Goal: Information Seeking & Learning: Find specific fact

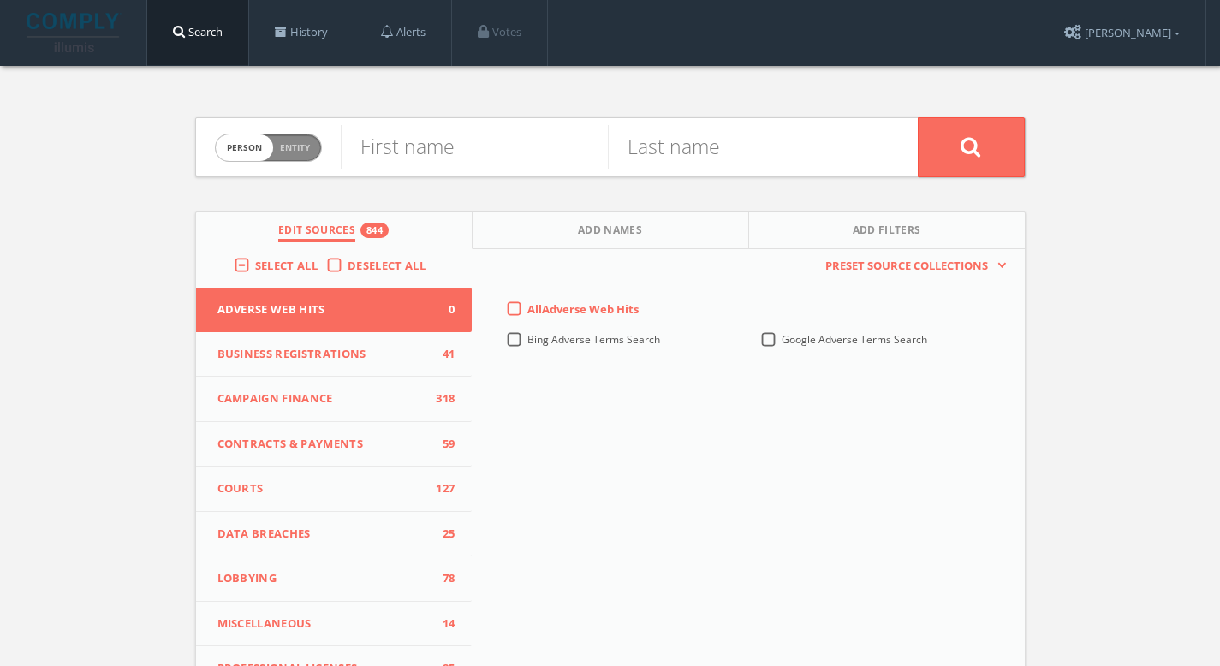
click at [293, 143] on span "Entity" at bounding box center [295, 147] width 30 height 13
checkbox input "true"
click at [385, 145] on input "text" at bounding box center [629, 147] width 577 height 45
paste input "Urban Growers Collective"
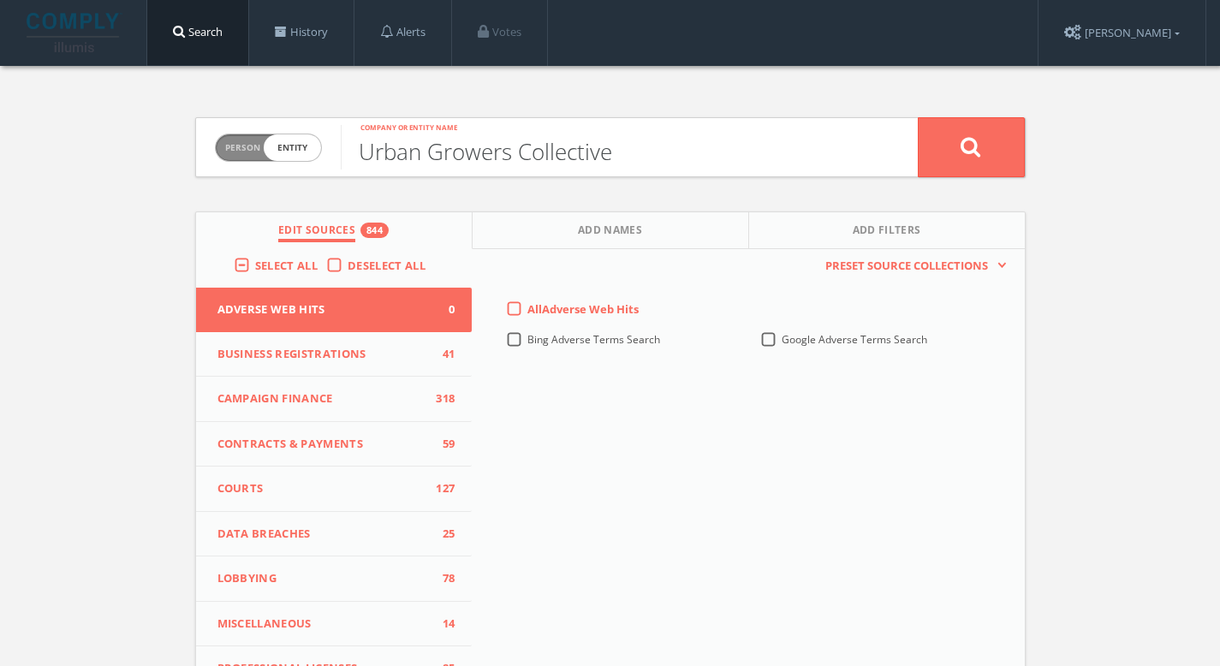
type input "Urban Growers Collective"
click at [945, 158] on button at bounding box center [971, 147] width 107 height 60
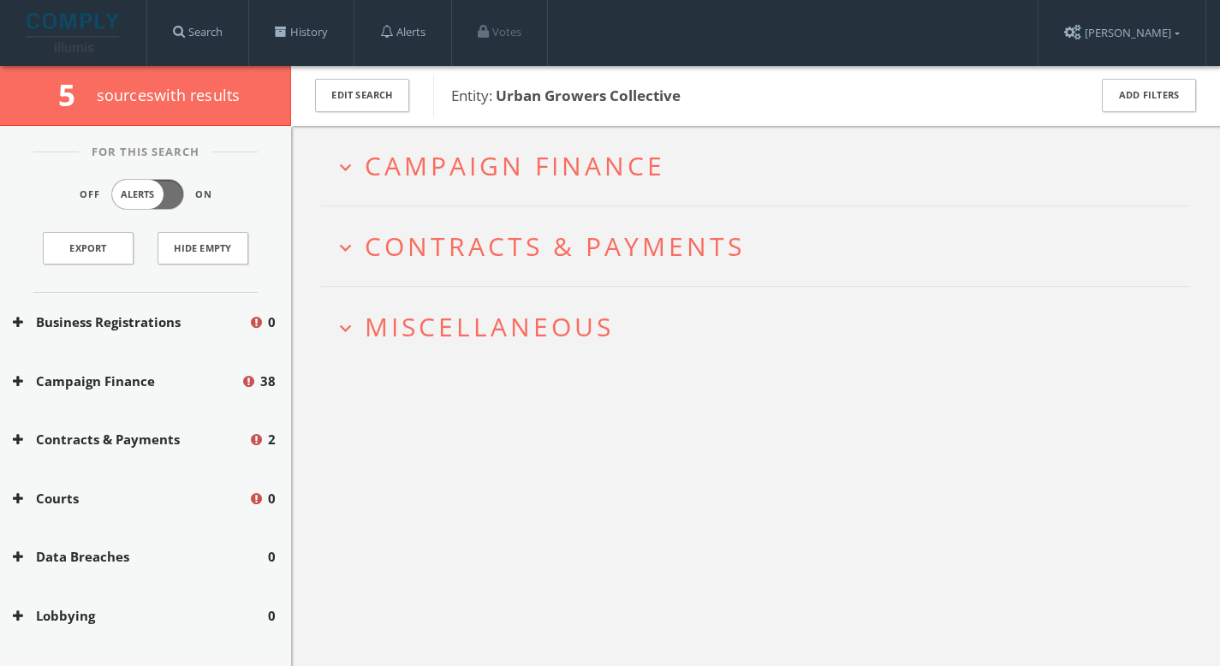
click at [439, 258] on span "Contracts & Payments" at bounding box center [555, 246] width 380 height 35
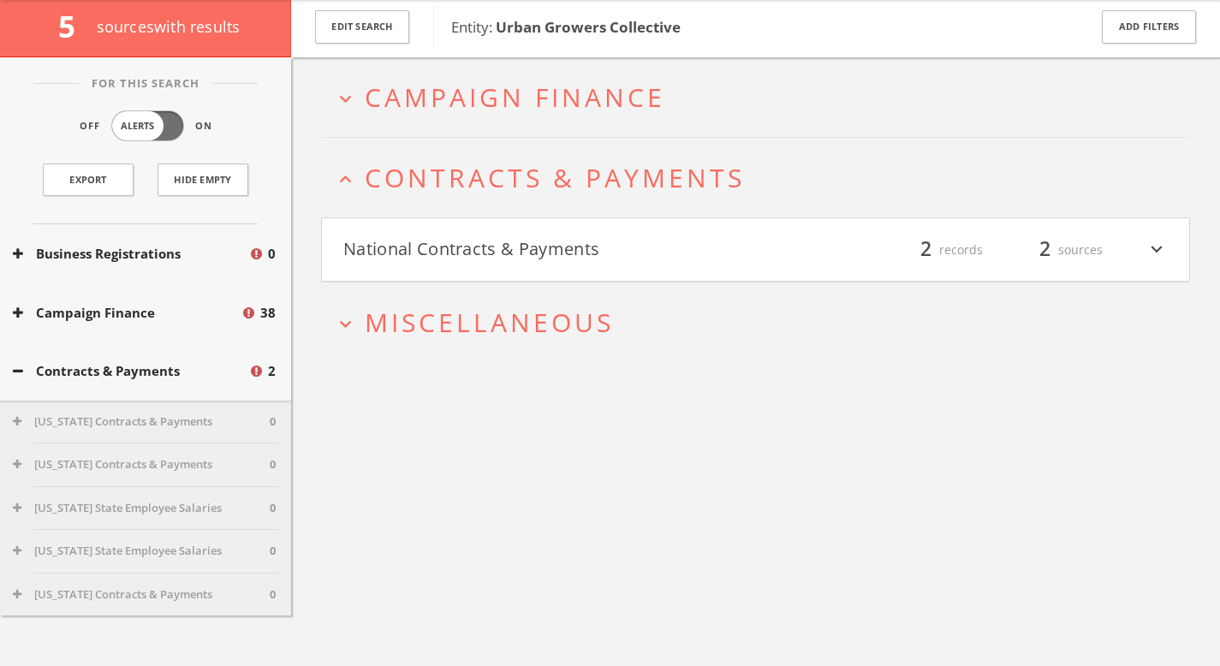
scroll to position [99, 0]
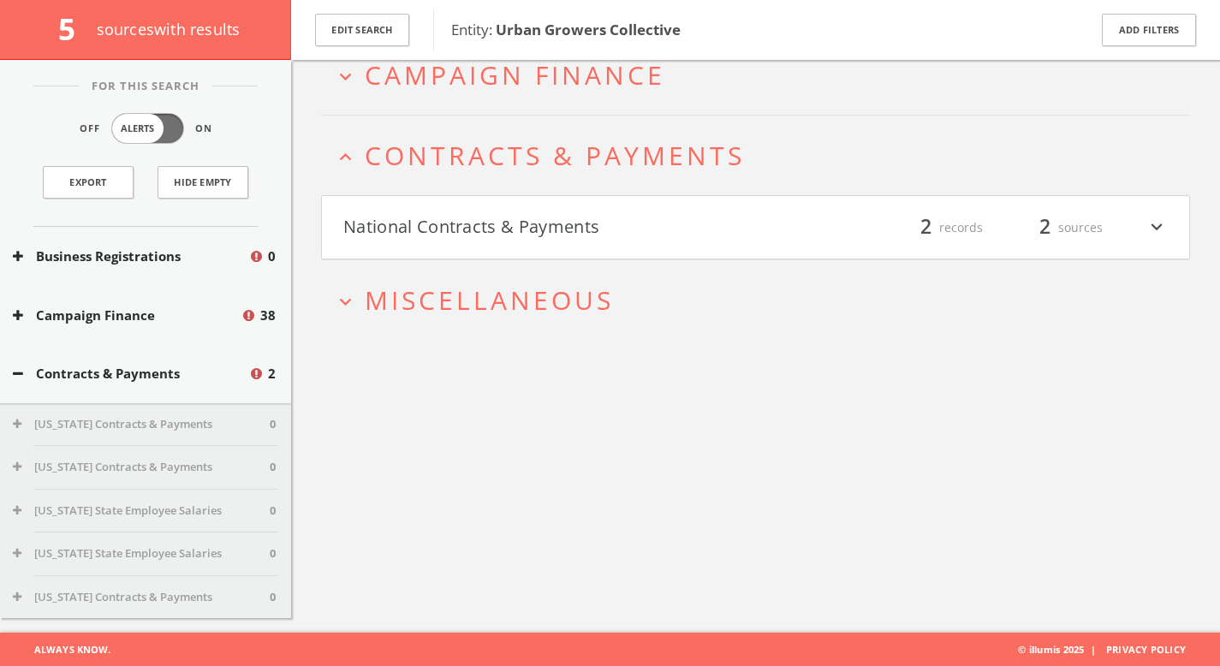
click at [434, 314] on span "Miscellaneous" at bounding box center [489, 300] width 249 height 35
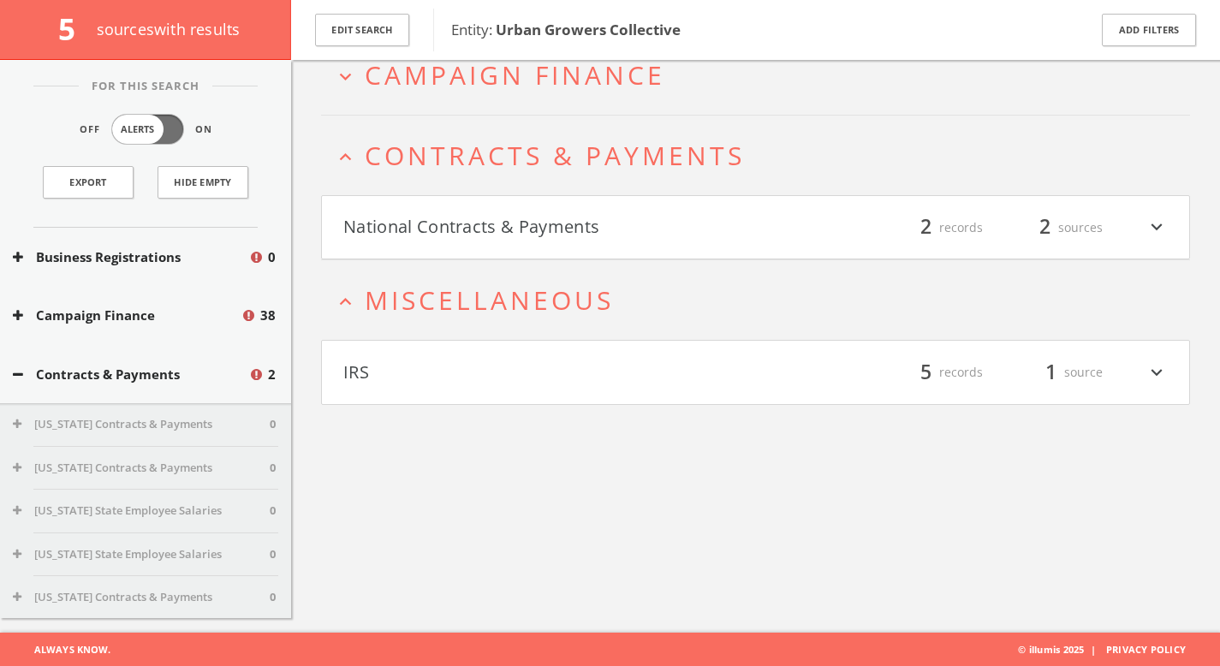
click at [434, 76] on span "Campaign Finance" at bounding box center [515, 74] width 301 height 35
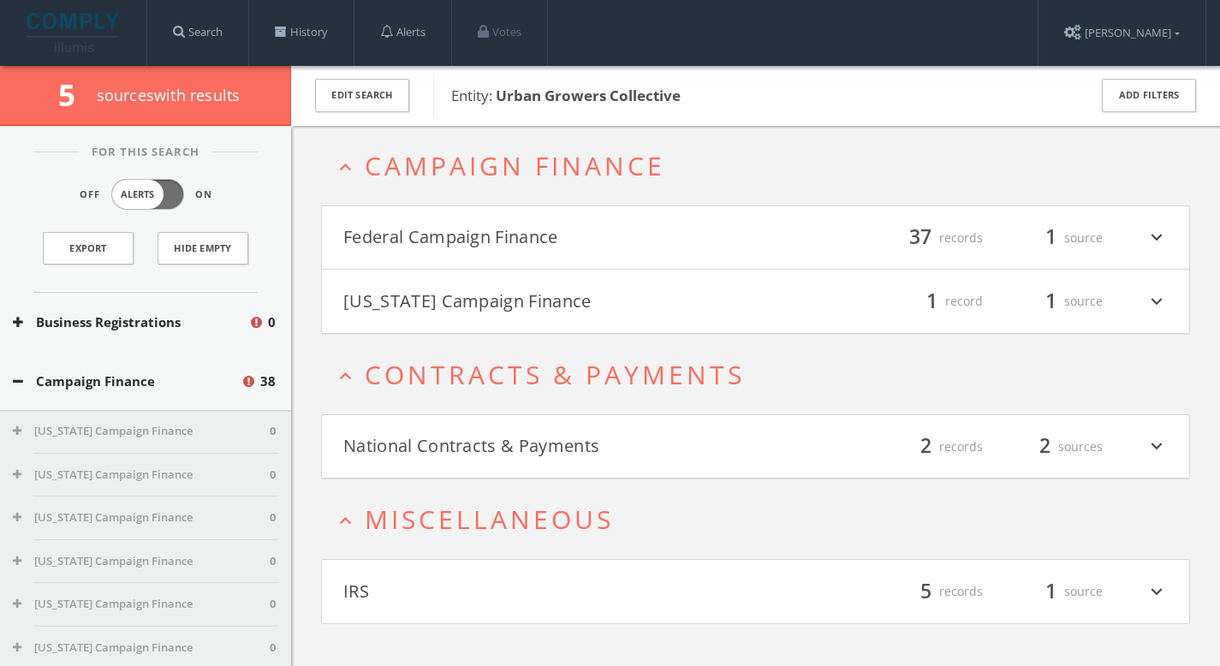
scroll to position [0, 0]
drag, startPoint x: 732, startPoint y: 97, endPoint x: 496, endPoint y: 91, distance: 236.4
click at [496, 91] on span "Entity: Urban Growers Collective" at bounding box center [758, 96] width 614 height 22
copy b "Urban Growers Collective"
